Goal: Task Accomplishment & Management: Manage account settings

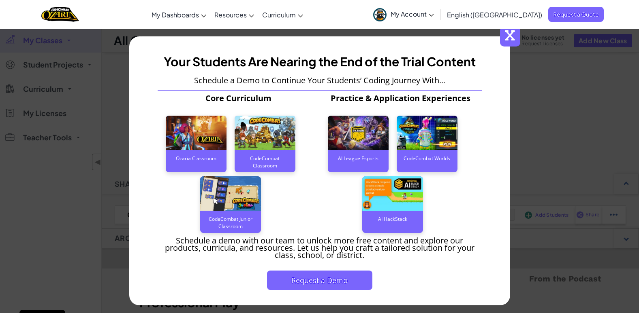
click at [515, 38] on span "x" at bounding box center [510, 36] width 20 height 20
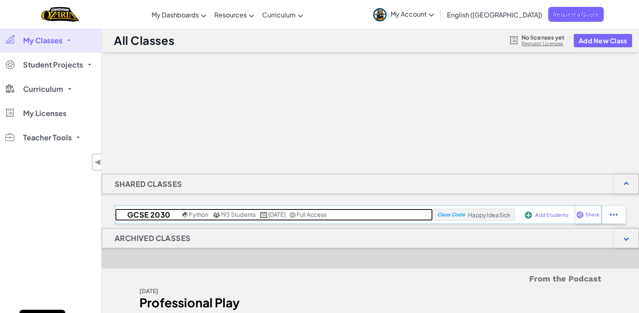
click at [160, 217] on h2 "GCSE 2030" at bounding box center [147, 215] width 65 height 12
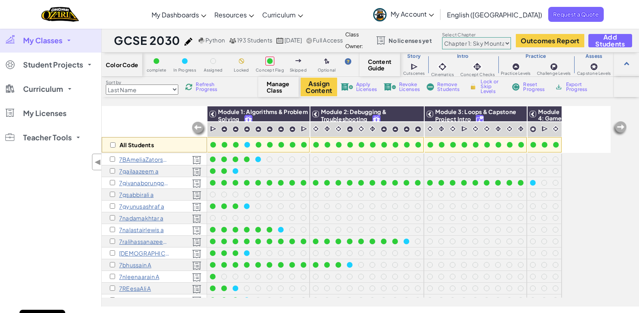
click at [572, 87] on span "Export Progress" at bounding box center [578, 87] width 25 height 10
